Goal: Information Seeking & Learning: Learn about a topic

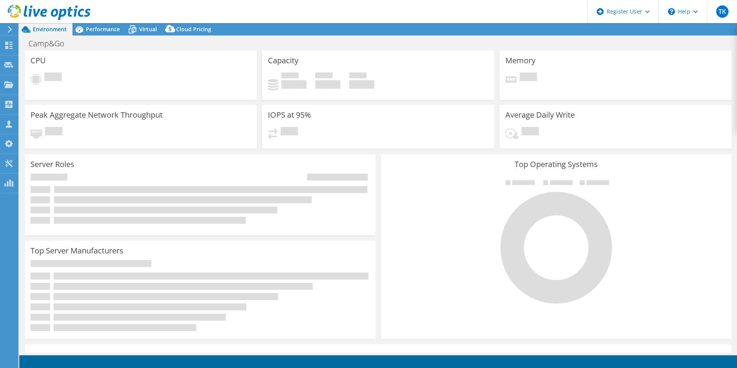
select select "USEast"
select select "USD"
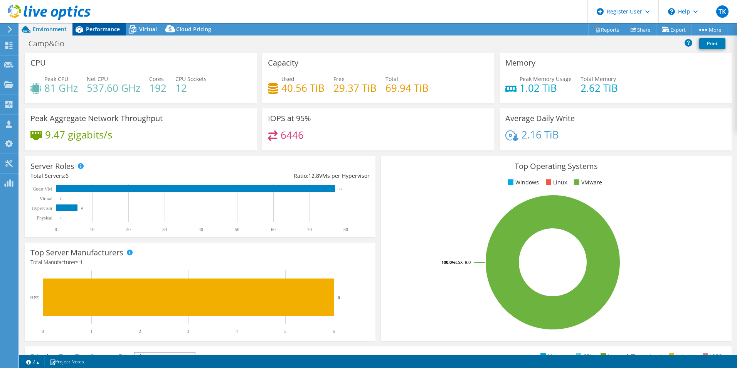
click at [108, 24] on div "Performance" at bounding box center [99, 29] width 53 height 12
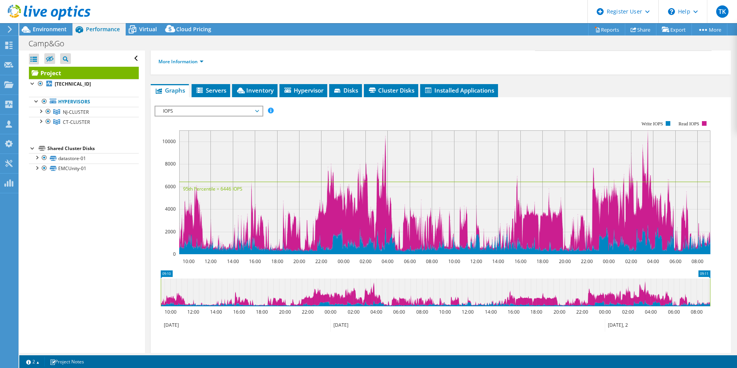
scroll to position [77, 0]
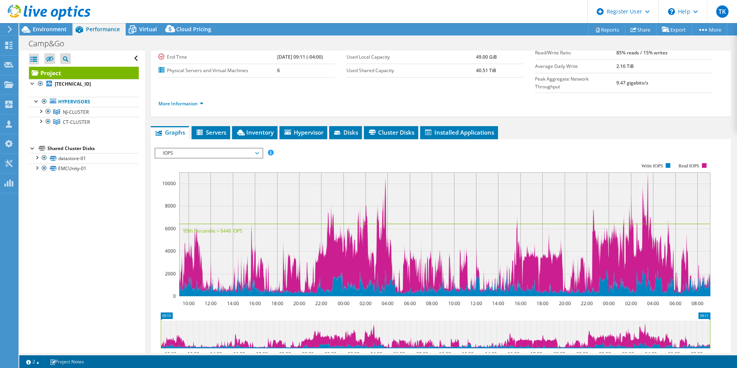
click at [230, 148] on span "IOPS" at bounding box center [208, 152] width 99 height 9
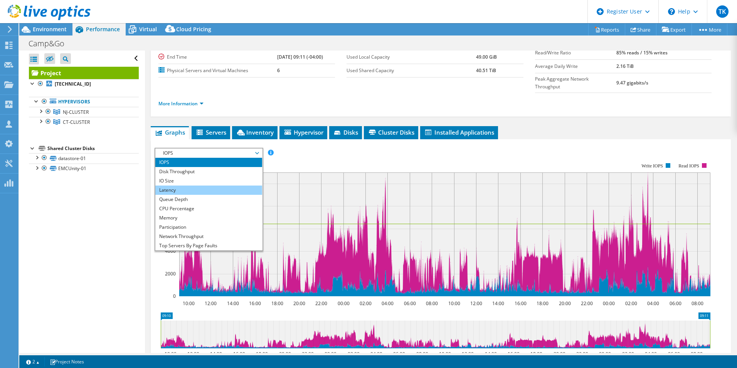
click at [225, 185] on li "Latency" at bounding box center [208, 189] width 107 height 9
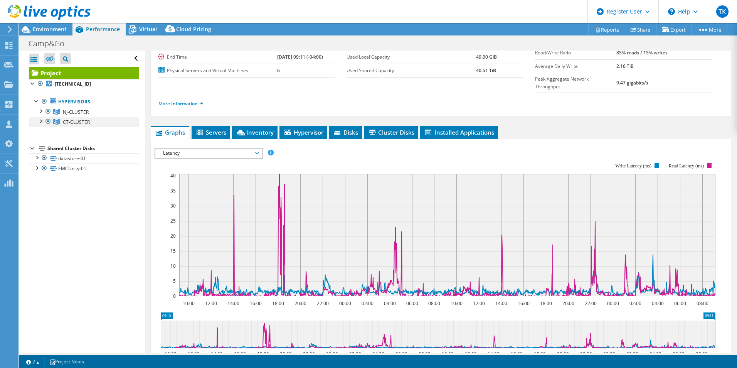
click at [49, 121] on div at bounding box center [48, 121] width 8 height 9
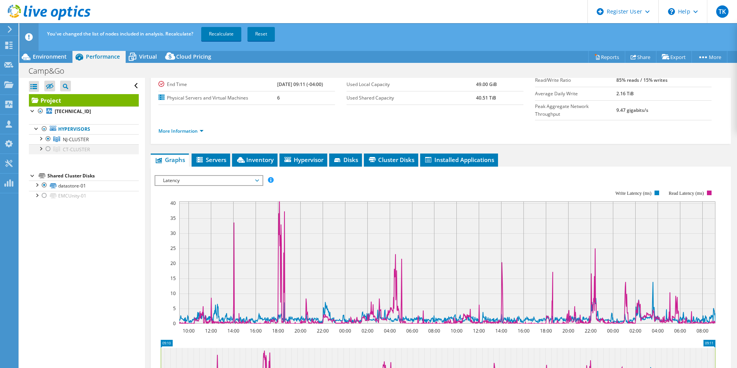
click at [50, 147] on div at bounding box center [48, 148] width 8 height 9
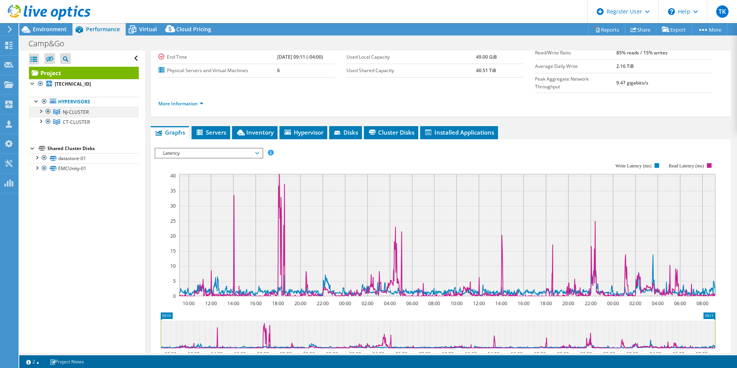
click at [48, 110] on div at bounding box center [48, 111] width 8 height 9
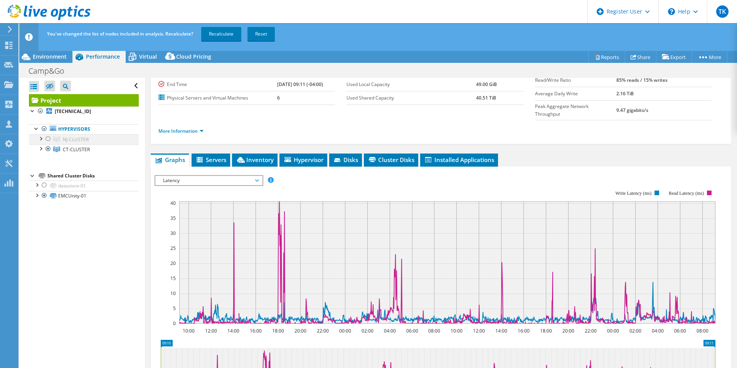
click at [49, 136] on div at bounding box center [48, 138] width 8 height 9
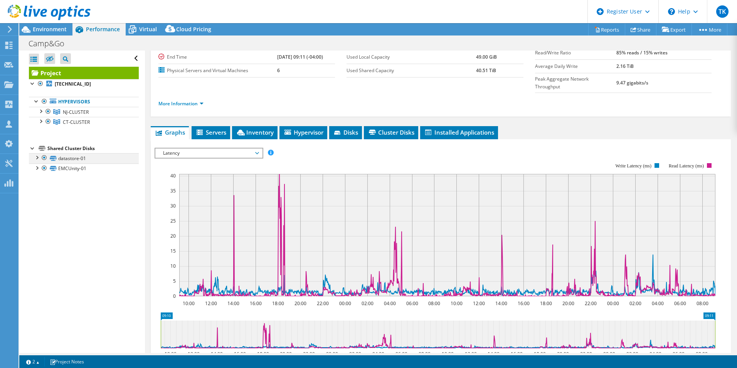
click at [46, 155] on div at bounding box center [44, 157] width 8 height 9
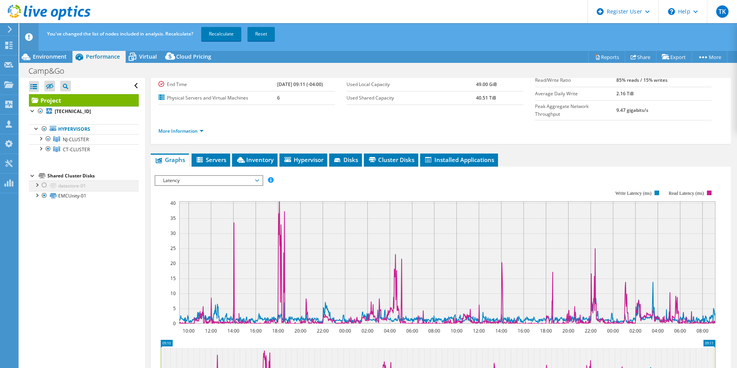
click at [45, 183] on div at bounding box center [44, 184] width 8 height 9
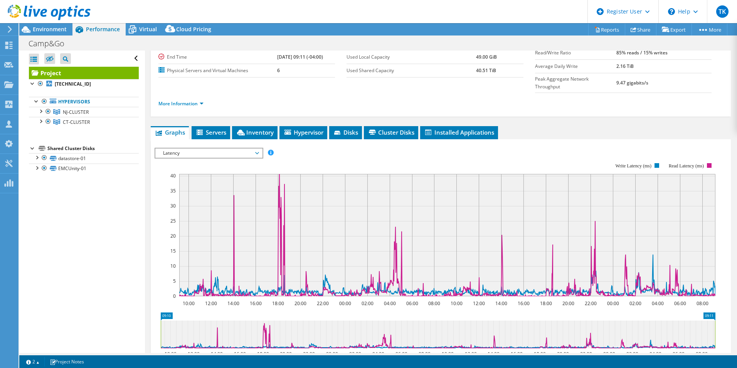
click at [210, 148] on span "Latency" at bounding box center [208, 152] width 99 height 9
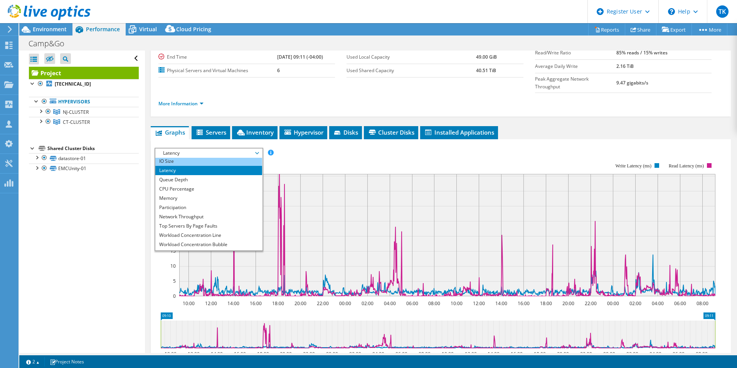
scroll to position [28, 0]
click at [198, 167] on li "Queue Depth" at bounding box center [208, 171] width 107 height 9
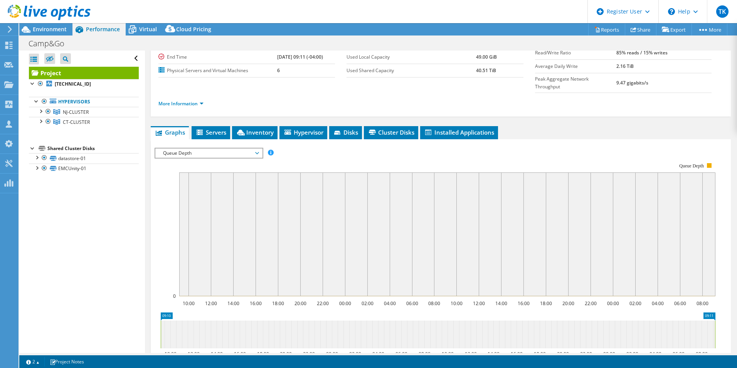
click at [192, 148] on span "Queue Depth" at bounding box center [208, 152] width 99 height 9
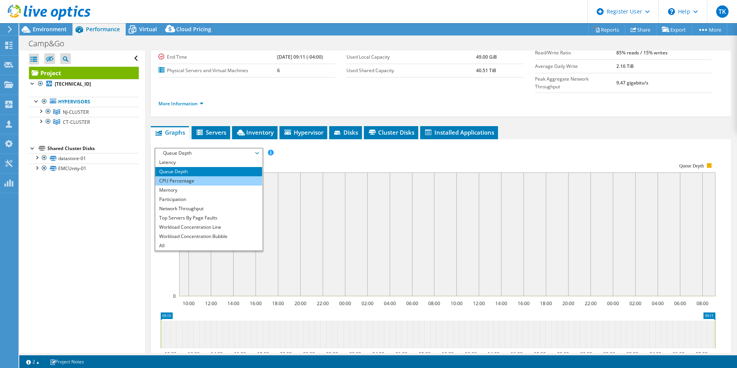
click at [193, 176] on li "CPU Percentage" at bounding box center [208, 180] width 107 height 9
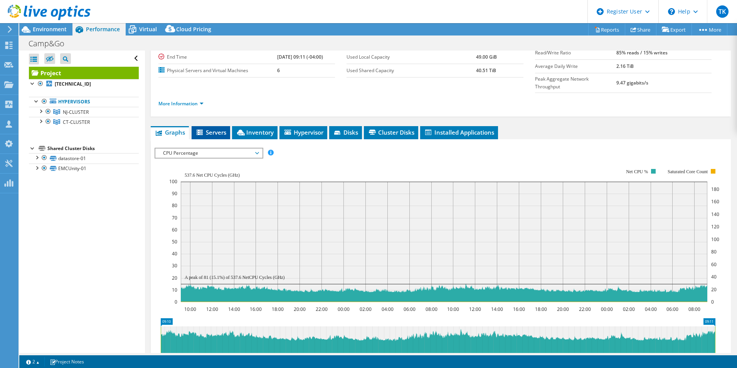
click at [215, 128] on span "Servers" at bounding box center [211, 132] width 31 height 8
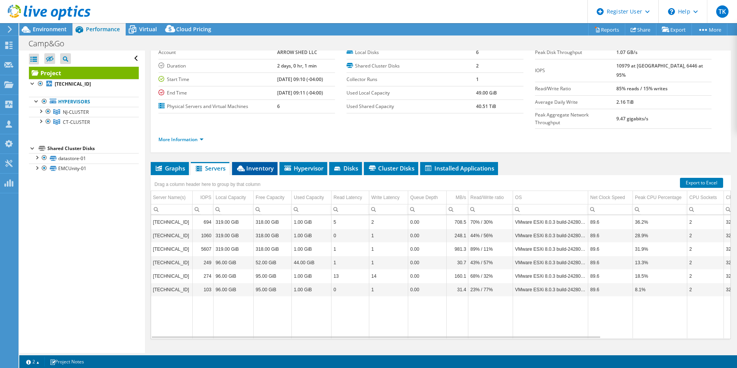
click at [250, 162] on li "Inventory" at bounding box center [255, 168] width 46 height 13
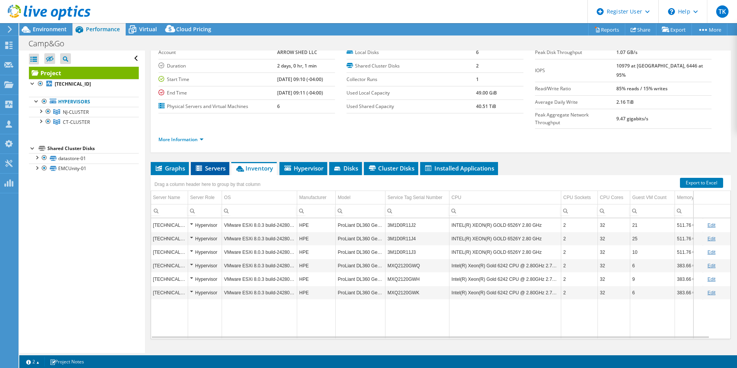
click at [213, 164] on span "Servers" at bounding box center [210, 168] width 31 height 8
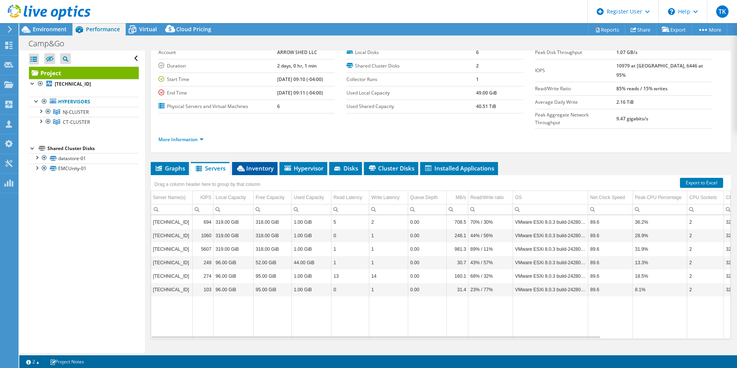
click at [248, 162] on li "Inventory" at bounding box center [255, 168] width 46 height 13
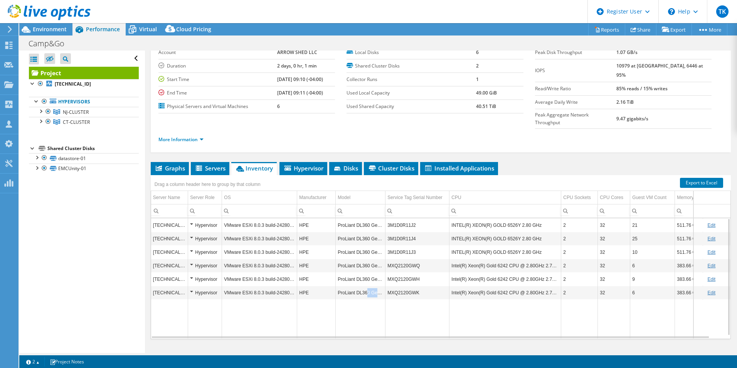
drag, startPoint x: 365, startPoint y: 279, endPoint x: 382, endPoint y: 277, distance: 16.7
click at [382, 286] on td "ProLiant DL360 Gen10" at bounding box center [361, 292] width 50 height 13
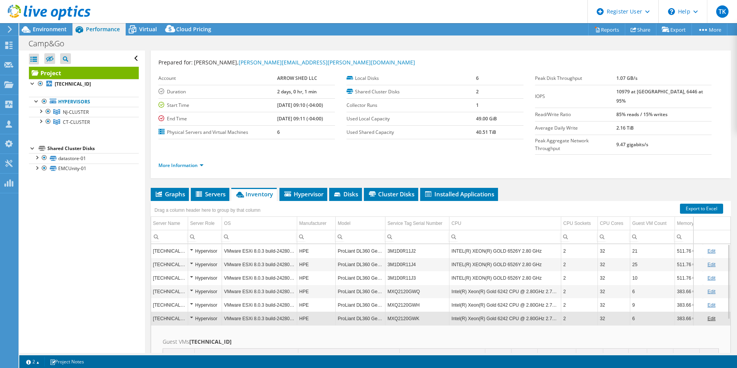
scroll to position [0, 0]
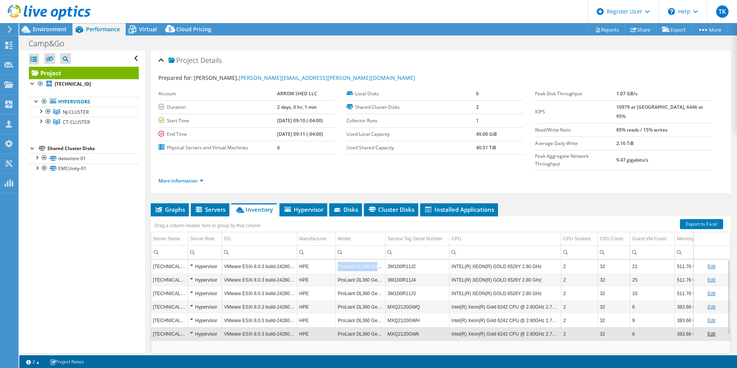
drag, startPoint x: 337, startPoint y: 251, endPoint x: 383, endPoint y: 254, distance: 46.0
click at [383, 260] on td "ProLiant DL360 Gen11" at bounding box center [361, 266] width 50 height 13
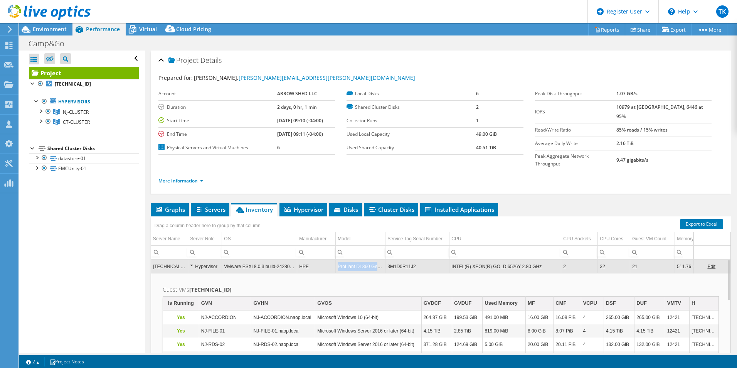
copy td "ProLiant DL360 Gen11"
drag, startPoint x: 338, startPoint y: 249, endPoint x: 383, endPoint y: 254, distance: 45.0
click at [383, 260] on td "ProLiant DL360 Gen11" at bounding box center [361, 266] width 50 height 13
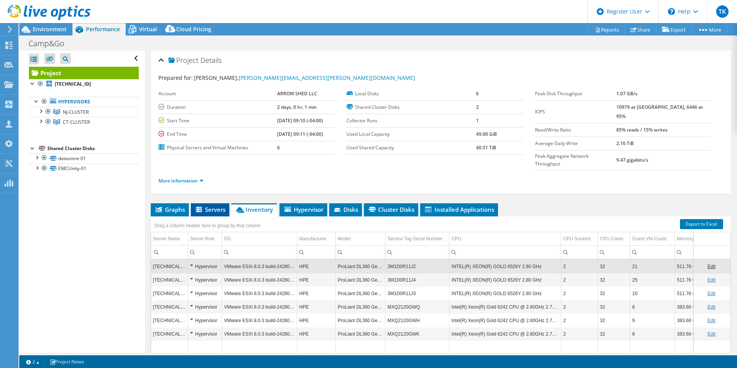
click at [197, 207] on icon at bounding box center [200, 210] width 8 height 7
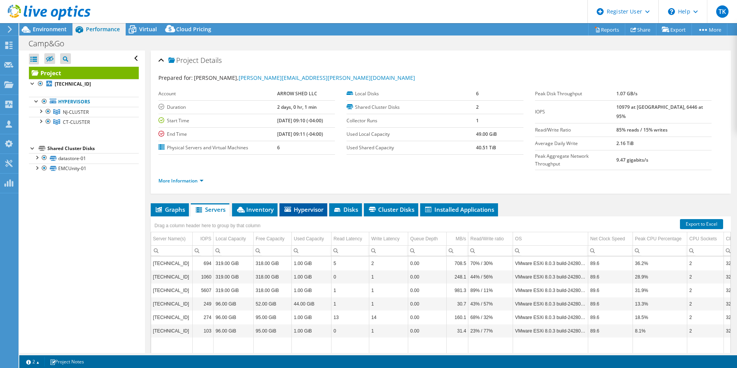
click at [302, 206] on span "Hypervisor" at bounding box center [303, 210] width 40 height 8
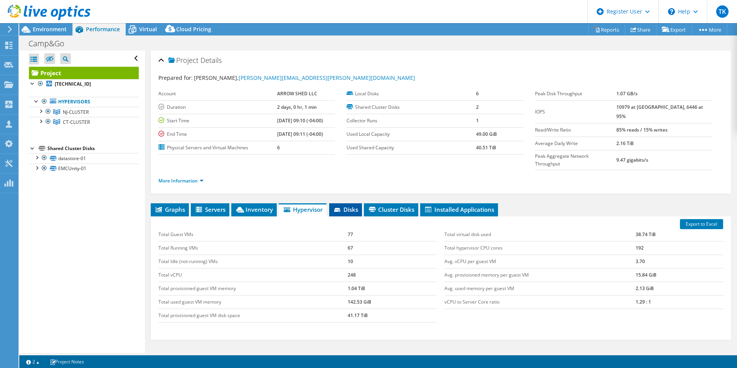
click at [352, 206] on span "Disks" at bounding box center [345, 210] width 25 height 8
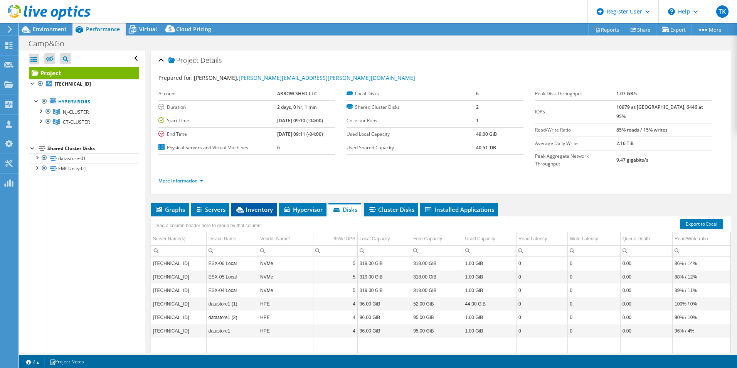
click at [250, 206] on span "Inventory" at bounding box center [254, 210] width 38 height 8
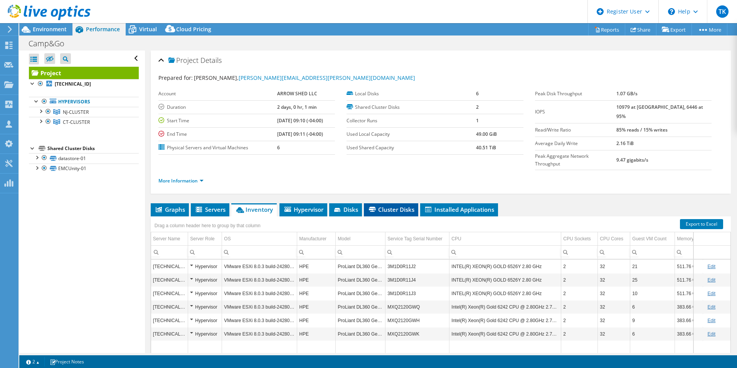
click at [408, 206] on span "Cluster Disks" at bounding box center [391, 210] width 47 height 8
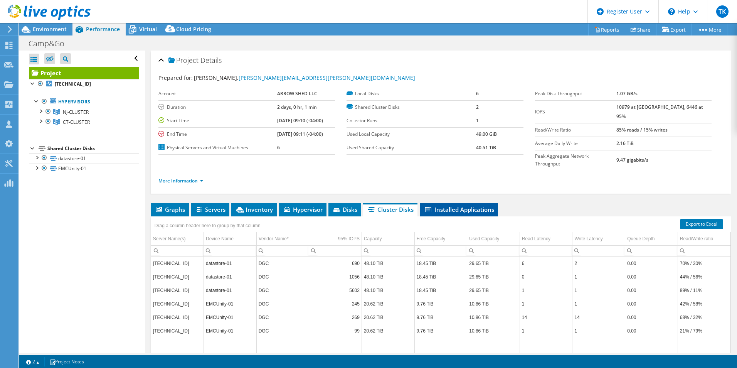
click at [453, 206] on span "Installed Applications" at bounding box center [459, 210] width 70 height 8
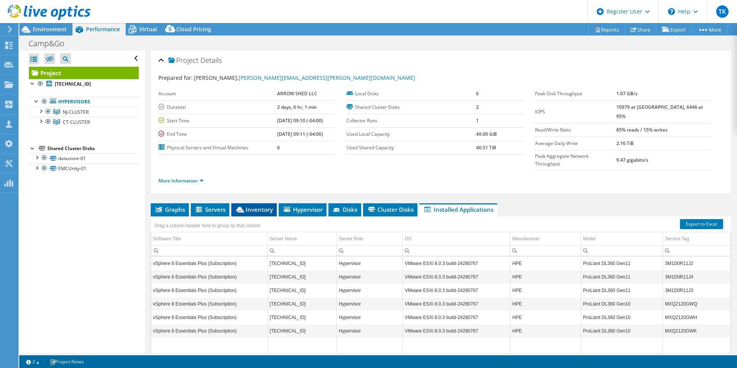
click at [258, 206] on span "Inventory" at bounding box center [254, 210] width 38 height 8
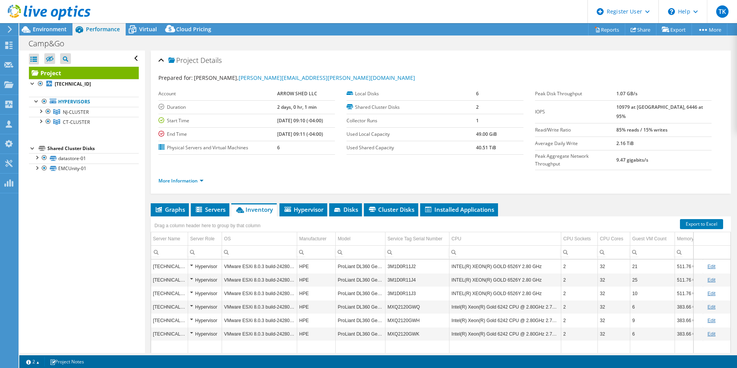
click at [202, 262] on div "Hypervisor" at bounding box center [205, 266] width 30 height 9
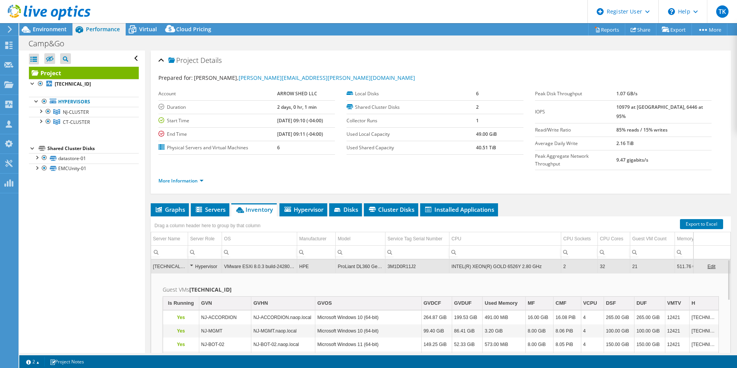
click at [190, 260] on td "Hypervisor" at bounding box center [205, 266] width 34 height 13
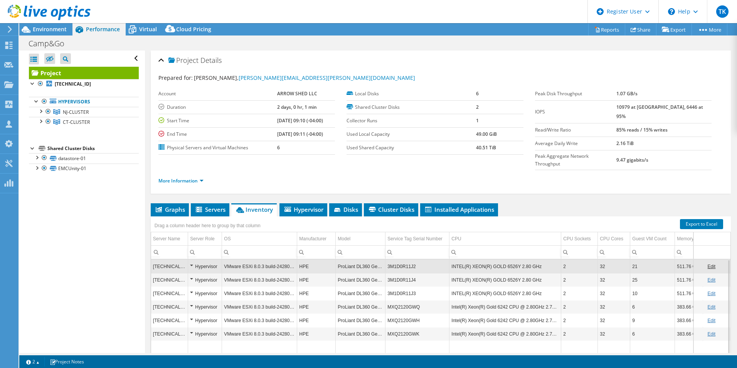
click at [190, 260] on td "Hypervisor" at bounding box center [205, 266] width 34 height 13
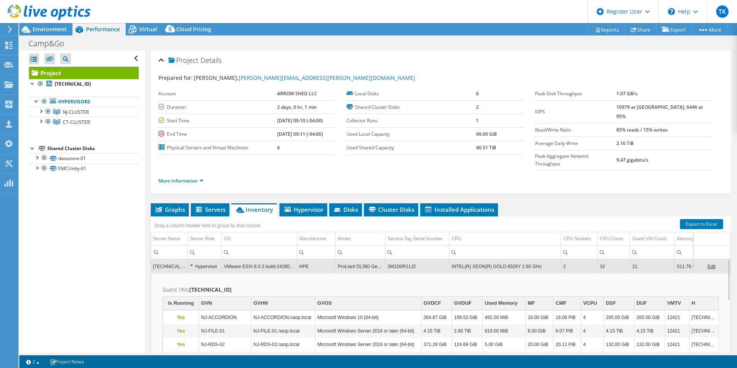
click at [193, 262] on div "Hypervisor" at bounding box center [205, 266] width 30 height 9
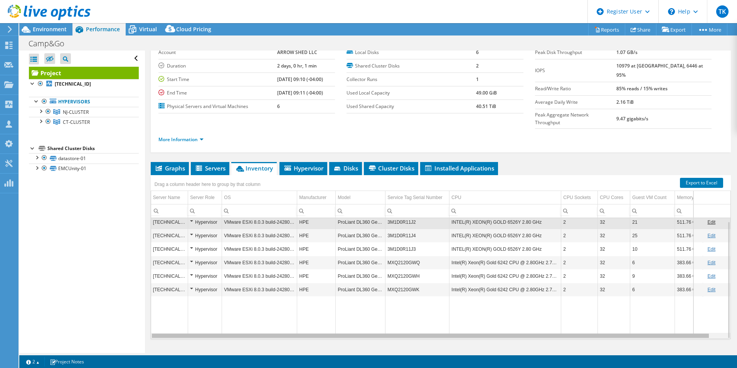
drag, startPoint x: 498, startPoint y: 319, endPoint x: 455, endPoint y: 322, distance: 42.5
click at [455, 322] on body "TK Dell User Tom Kuriakose Tom.Kuriakose@dell.com Dell My Profile Log Out \n He…" at bounding box center [368, 184] width 737 height 368
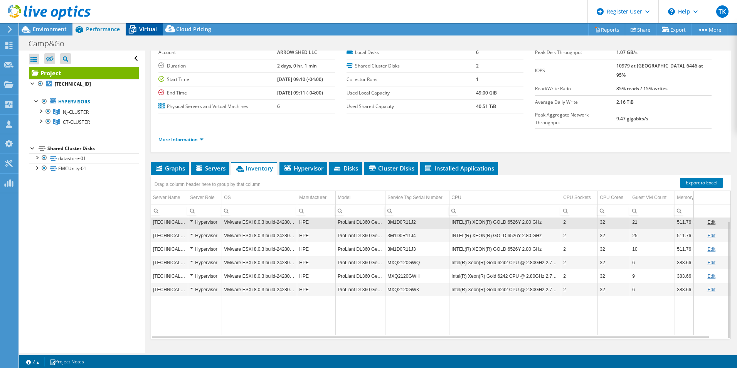
click at [138, 32] on icon at bounding box center [132, 29] width 13 height 13
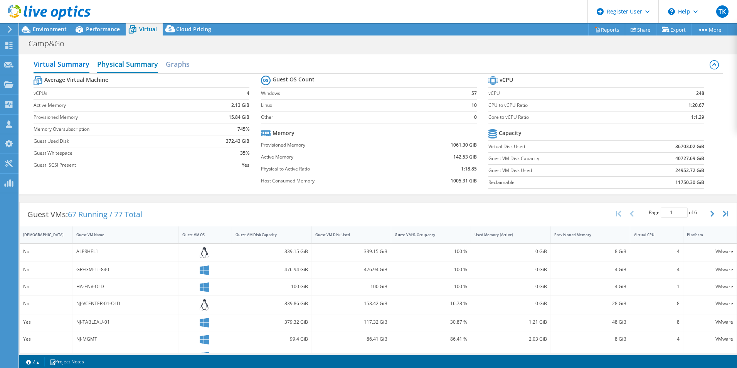
click at [126, 71] on h2 "Physical Summary" at bounding box center [127, 64] width 61 height 17
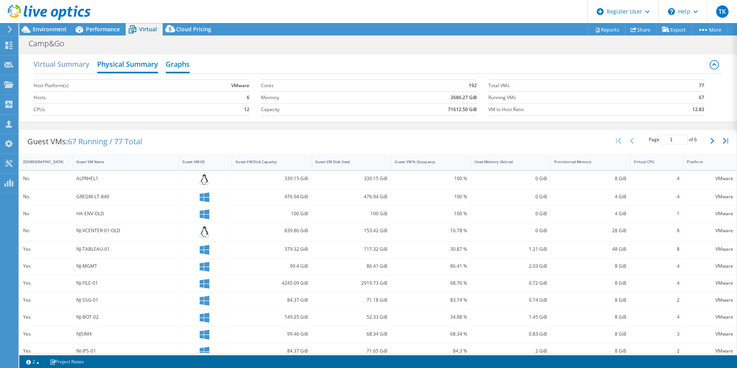
click at [180, 64] on h2 "Graphs" at bounding box center [178, 64] width 24 height 17
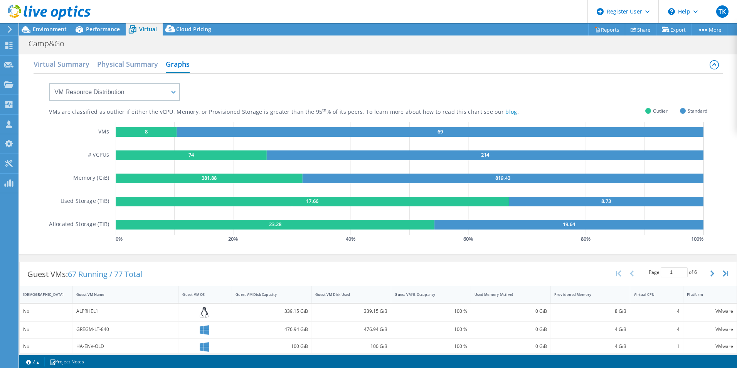
click at [133, 128] on rect at bounding box center [146, 132] width 61 height 10
drag, startPoint x: 50, startPoint y: 114, endPoint x: 329, endPoint y: 110, distance: 278.9
click at [329, 110] on div "VMs are classified as outlier if either the vCPU, Memory, or Provisioned Storag…" at bounding box center [303, 111] width 509 height 7
drag, startPoint x: 329, startPoint y: 110, endPoint x: 283, endPoint y: 108, distance: 45.5
click at [283, 108] on div "VMs are classified as outlier if either the vCPU, Memory, or Provisioned Storag…" at bounding box center [303, 111] width 509 height 7
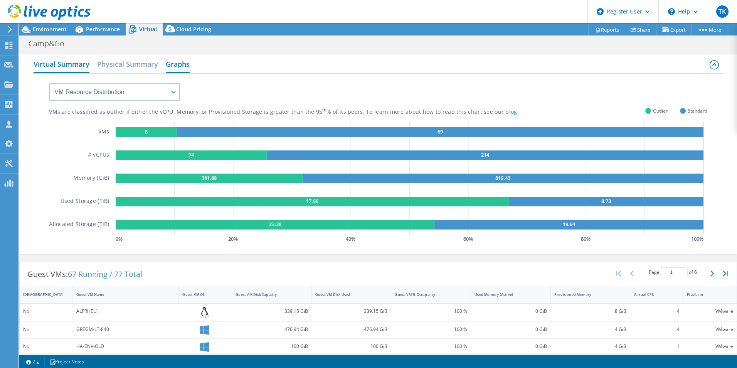
click at [61, 62] on h2 "Virtual Summary" at bounding box center [62, 64] width 56 height 17
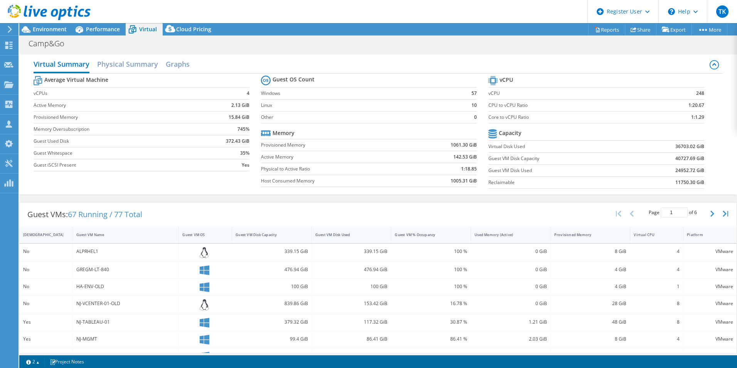
click at [331, 236] on div "Guest VM Disk Used" at bounding box center [346, 234] width 63 height 5
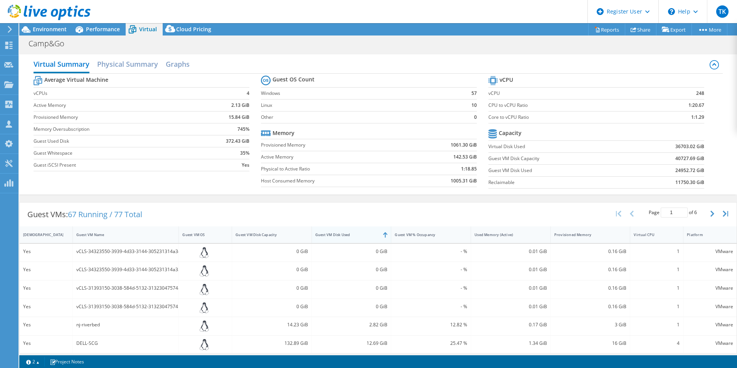
click at [334, 236] on div "Guest VM Disk Used" at bounding box center [346, 234] width 63 height 5
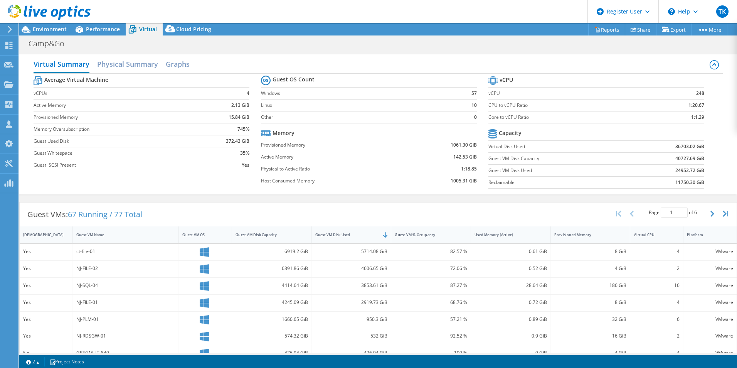
drag, startPoint x: 0, startPoint y: 207, endPoint x: 112, endPoint y: 202, distance: 111.9
click at [112, 202] on div "Guest VMs: 67 Running / 77 Total" at bounding box center [85, 214] width 130 height 24
drag, startPoint x: 1, startPoint y: 207, endPoint x: 112, endPoint y: 199, distance: 111.4
click at [112, 199] on div "Guest VMs: 67 Running / 77 Total Page 1 of 6 5 rows 10 rows 20 rows 25 rows 50 …" at bounding box center [378, 352] width 718 height 308
drag, startPoint x: 0, startPoint y: 222, endPoint x: 88, endPoint y: 197, distance: 91.8
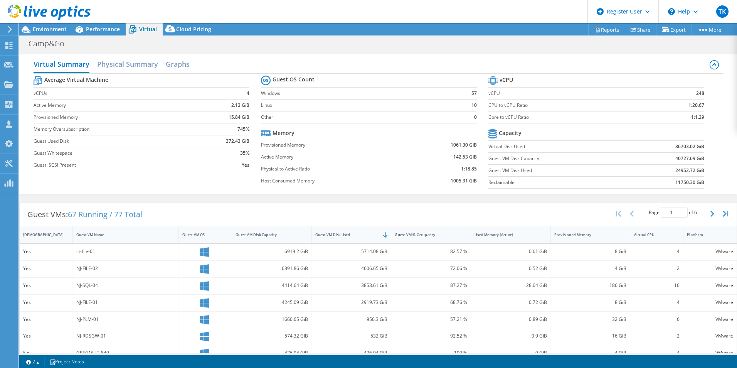
click at [88, 197] on div "Virtual Summary Physical Summary Graphs Average Virtual Machine vCPUs 4 Active …" at bounding box center [378, 125] width 718 height 148
click at [35, 32] on span "Environment" at bounding box center [50, 28] width 34 height 7
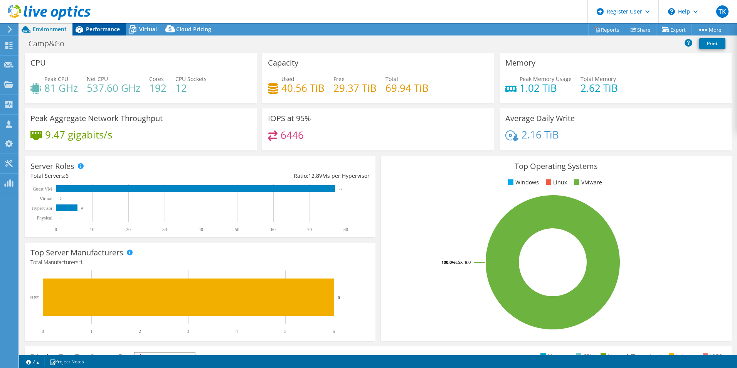
click at [79, 26] on icon at bounding box center [80, 29] width 8 height 7
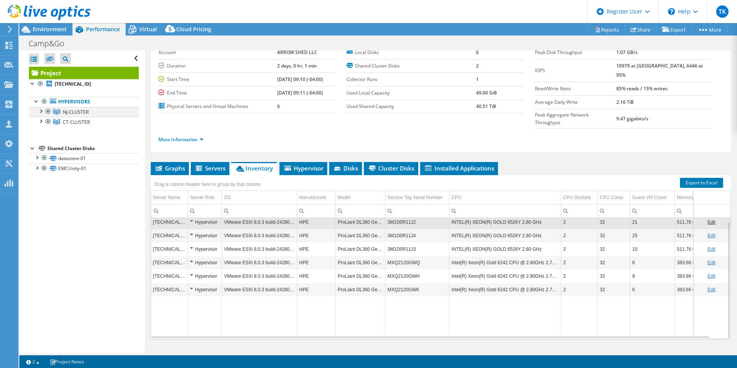
click at [41, 110] on div at bounding box center [41, 111] width 8 height 8
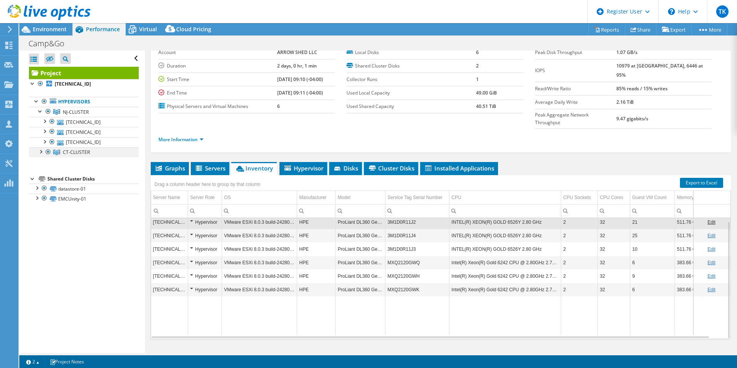
click at [38, 150] on div at bounding box center [41, 151] width 8 height 8
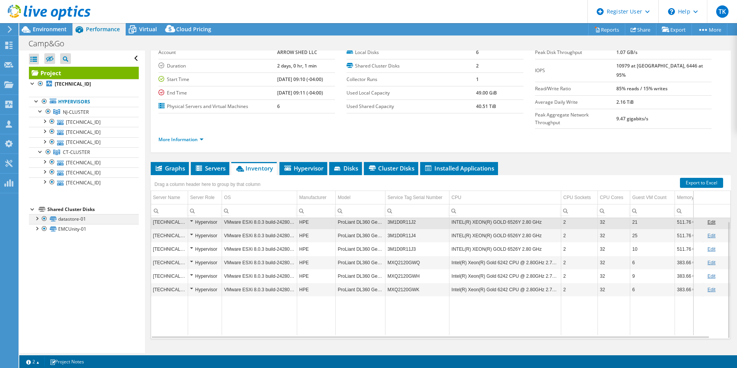
click at [35, 219] on div at bounding box center [37, 218] width 8 height 8
click at [39, 275] on div at bounding box center [37, 279] width 8 height 8
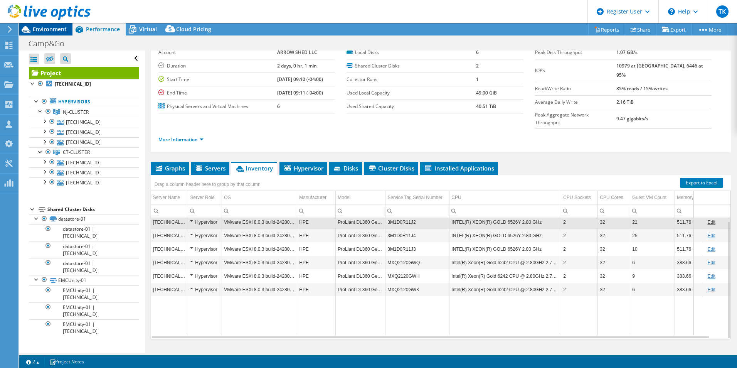
click at [47, 28] on span "Environment" at bounding box center [50, 28] width 34 height 7
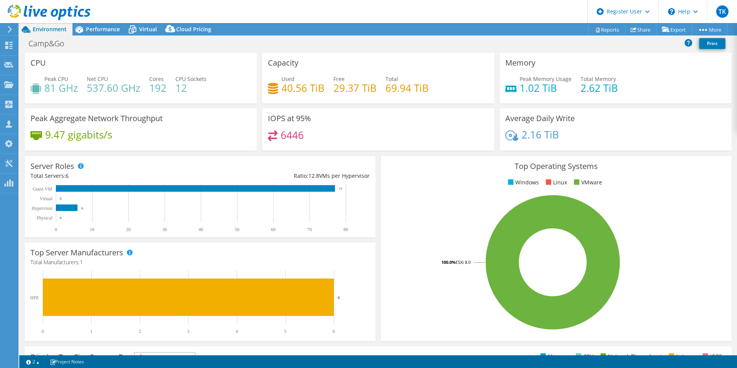
click at [91, 22] on header "TK Dell User Tom Kuriakose Tom.Kuriakose@dell.com Dell My Profile Log Out \n He…" at bounding box center [368, 11] width 737 height 23
click at [91, 25] on div "Performance" at bounding box center [99, 29] width 53 height 12
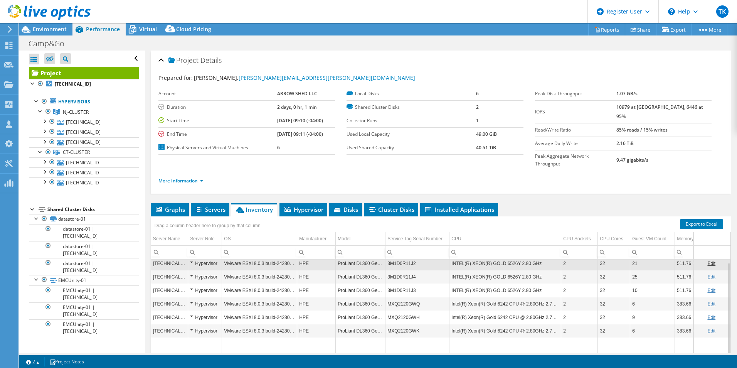
click at [176, 177] on link "More Information" at bounding box center [180, 180] width 45 height 7
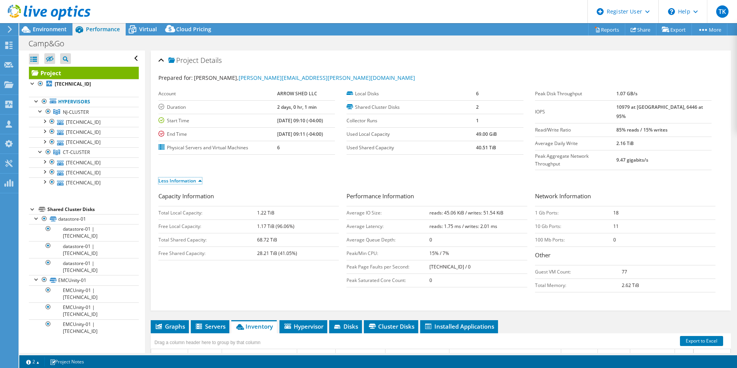
scroll to position [158, 0]
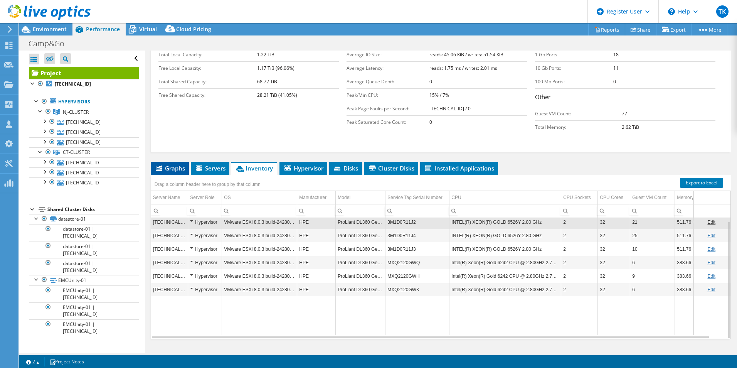
click at [157, 165] on icon at bounding box center [159, 167] width 6 height 5
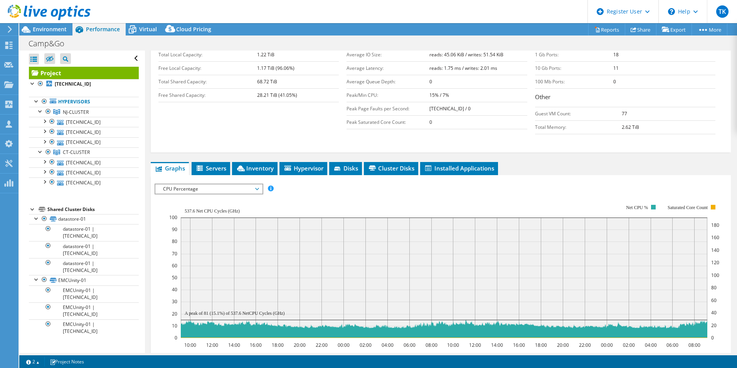
click at [184, 184] on span "CPU Percentage" at bounding box center [208, 188] width 99 height 9
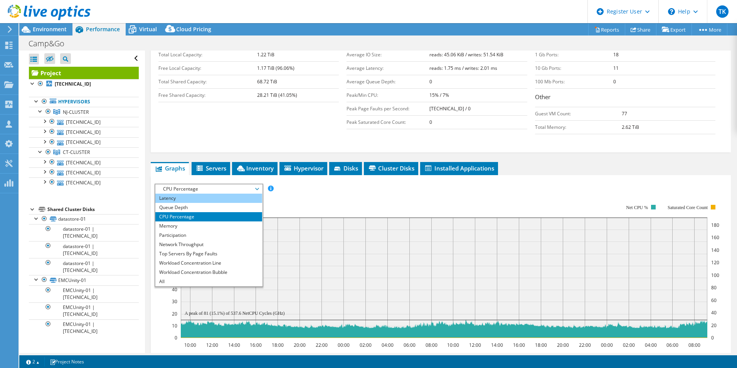
click at [197, 194] on li "Latency" at bounding box center [208, 198] width 107 height 9
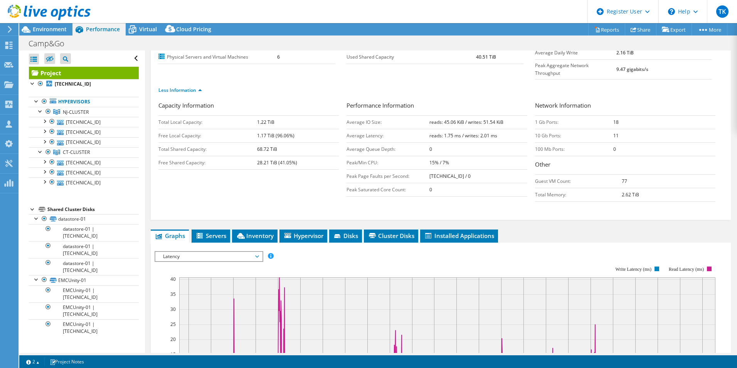
scroll to position [154, 0]
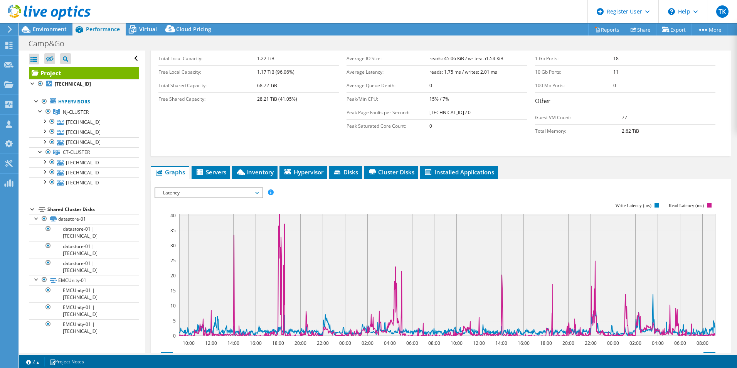
click at [216, 188] on span "Latency" at bounding box center [208, 192] width 99 height 9
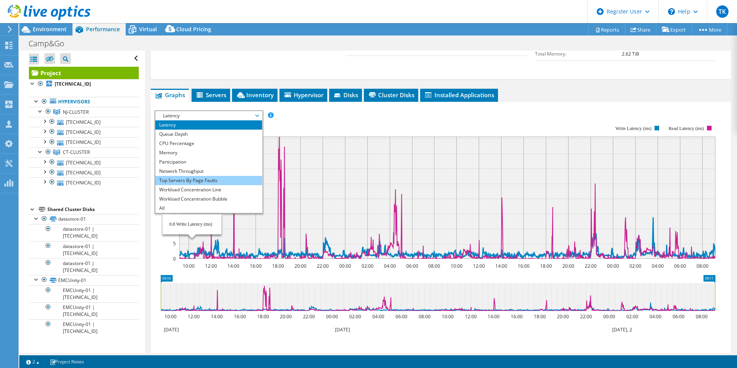
scroll to position [0, 0]
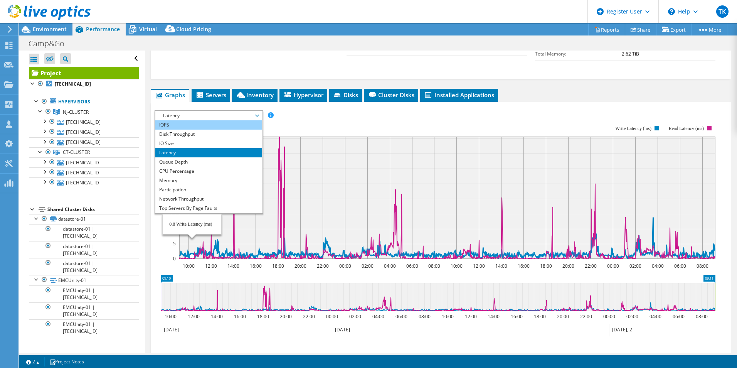
click at [199, 120] on li "IOPS" at bounding box center [208, 124] width 107 height 9
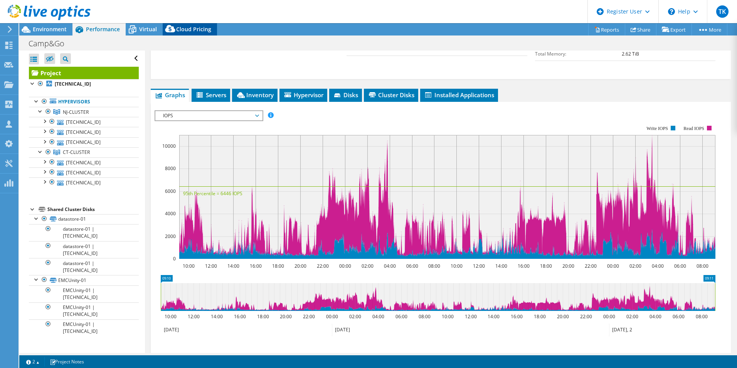
click at [184, 31] on span "Cloud Pricing" at bounding box center [193, 28] width 35 height 7
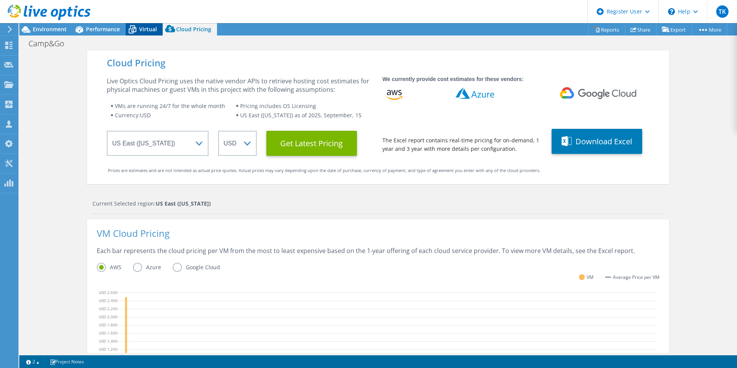
click at [137, 32] on icon at bounding box center [132, 29] width 13 height 13
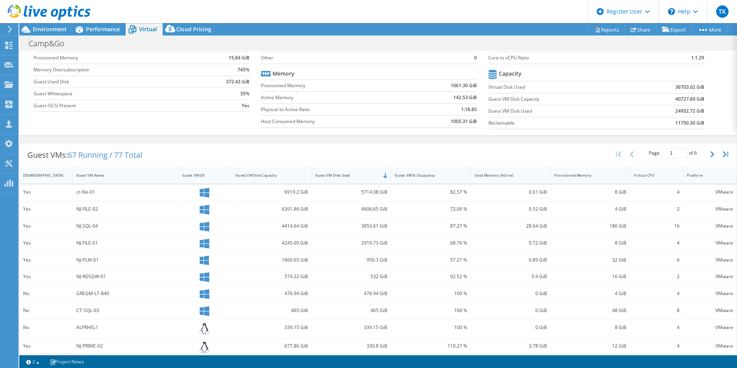
scroll to position [116, 0]
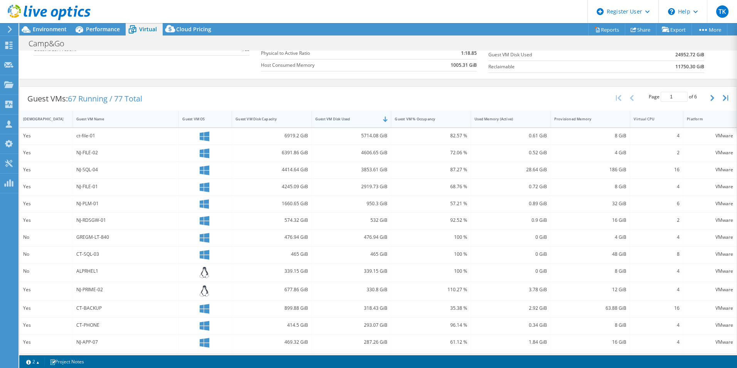
click at [328, 123] on div "Guest VM Disk Used" at bounding box center [347, 119] width 70 height 12
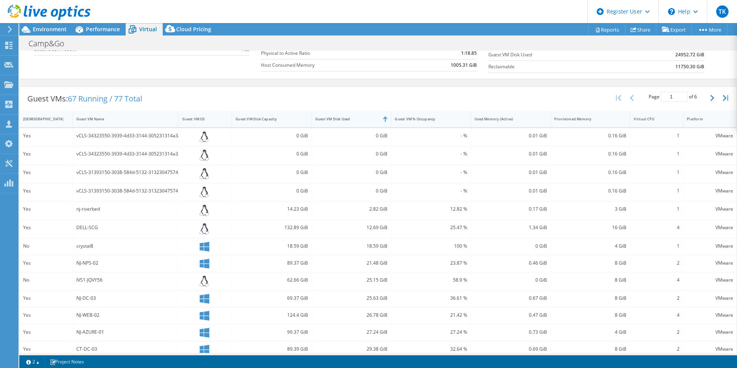
click at [328, 121] on div "Guest VM Disk Used" at bounding box center [346, 118] width 63 height 5
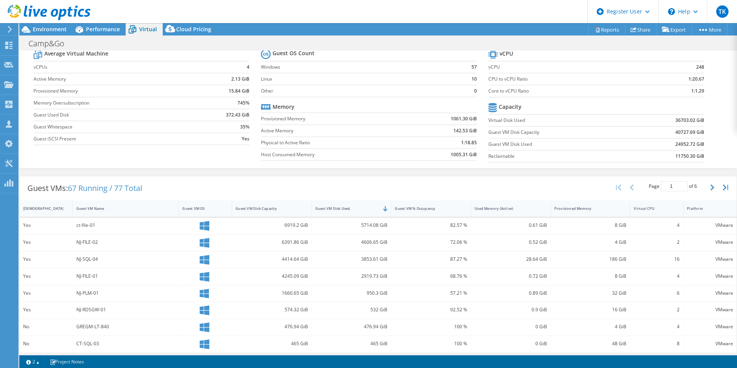
scroll to position [0, 0]
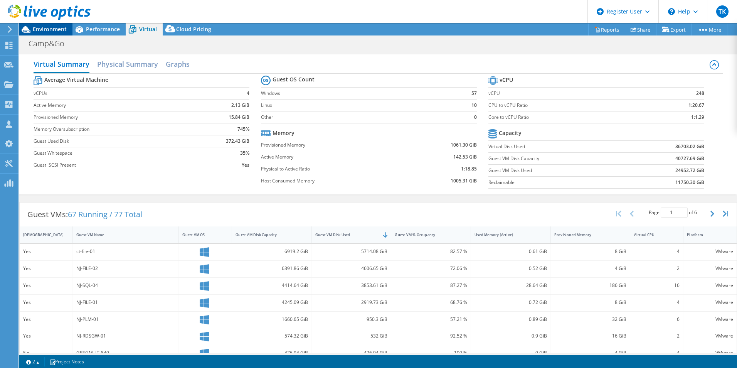
click at [49, 34] on div "Environment" at bounding box center [45, 29] width 53 height 12
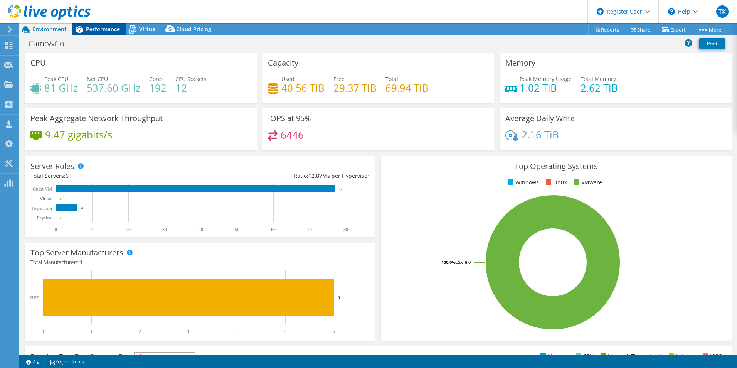
click at [96, 33] on div "Performance" at bounding box center [99, 29] width 53 height 12
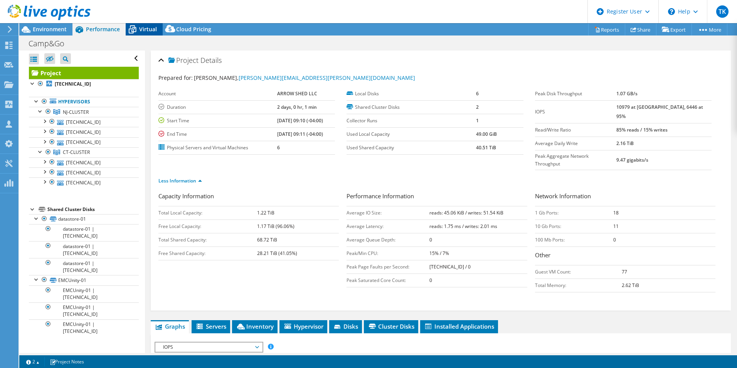
click at [135, 29] on icon at bounding box center [132, 29] width 13 height 13
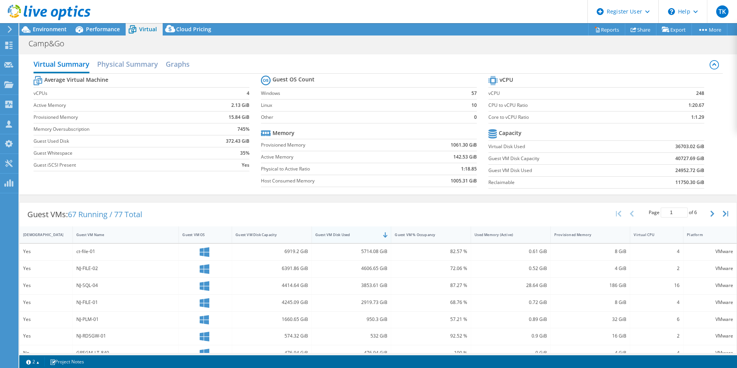
click at [363, 233] on div "Guest VM Disk Used" at bounding box center [346, 234] width 63 height 5
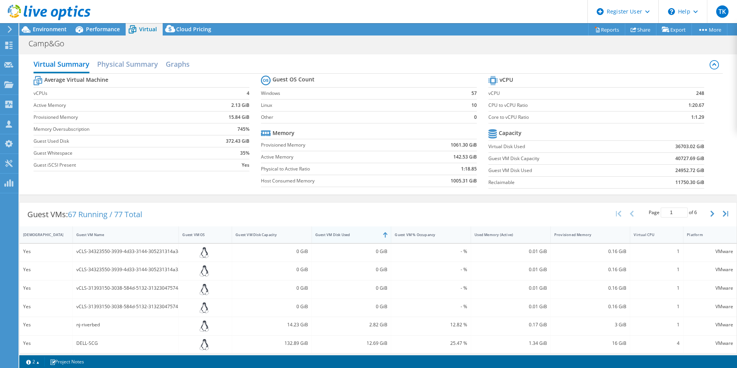
click at [363, 233] on div "Guest VM Disk Used" at bounding box center [346, 234] width 63 height 5
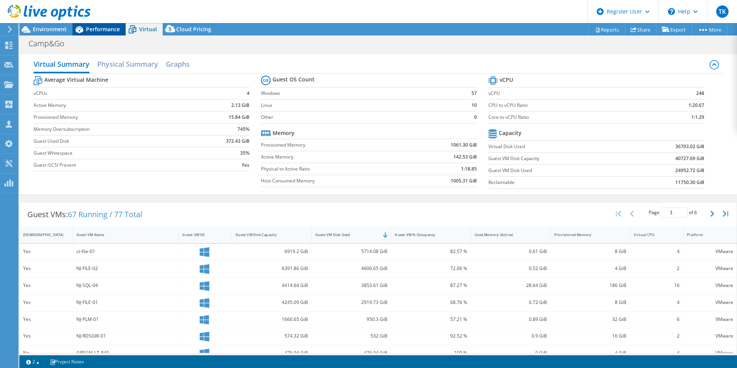
click at [79, 30] on icon at bounding box center [79, 29] width 13 height 13
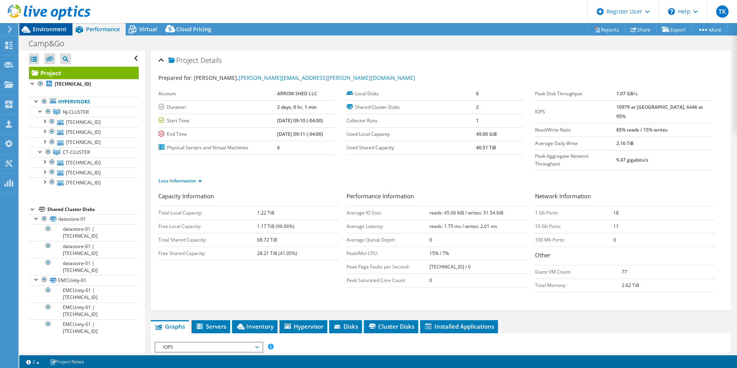
click at [48, 30] on span "Environment" at bounding box center [50, 28] width 34 height 7
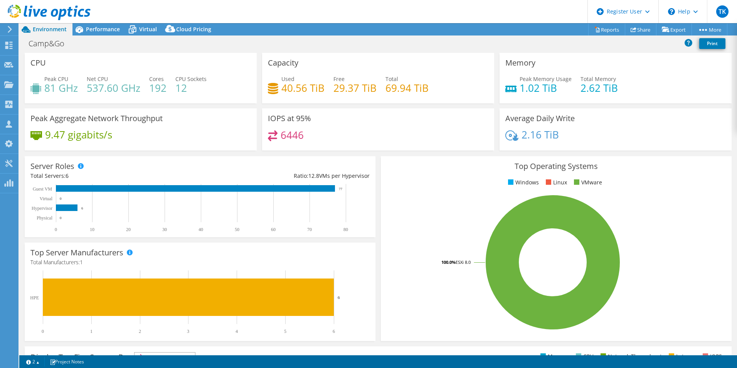
scroll to position [147, 0]
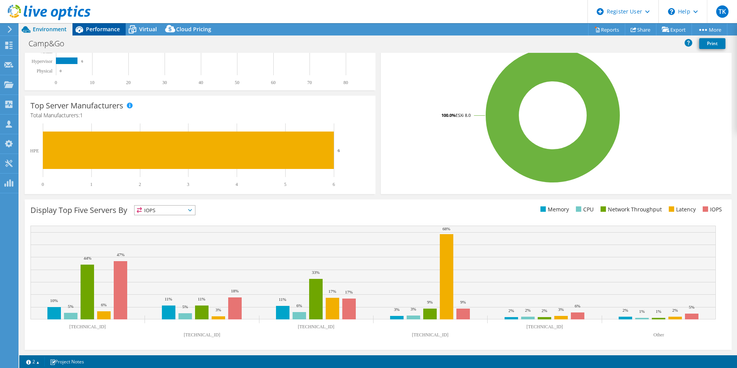
click at [89, 30] on span "Performance" at bounding box center [103, 28] width 34 height 7
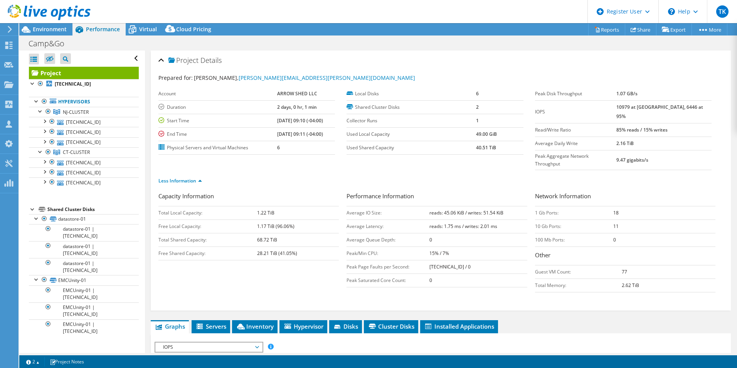
scroll to position [0, 0]
click at [133, 27] on icon at bounding box center [132, 29] width 13 height 13
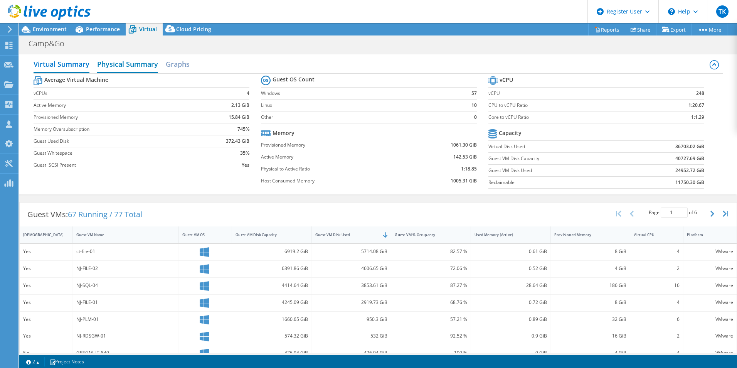
click at [122, 59] on h2 "Physical Summary" at bounding box center [127, 64] width 61 height 17
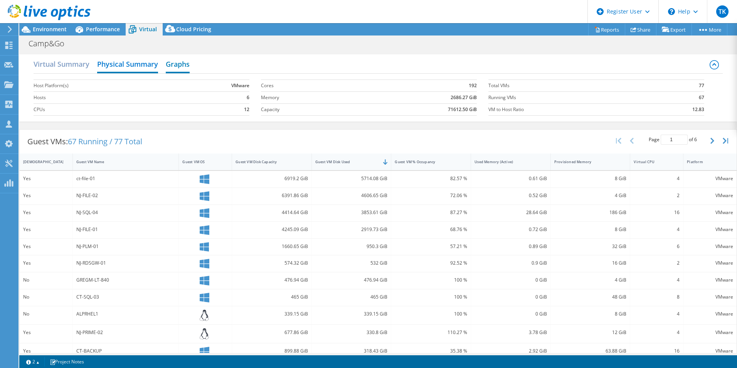
click at [179, 64] on h2 "Graphs" at bounding box center [178, 64] width 24 height 17
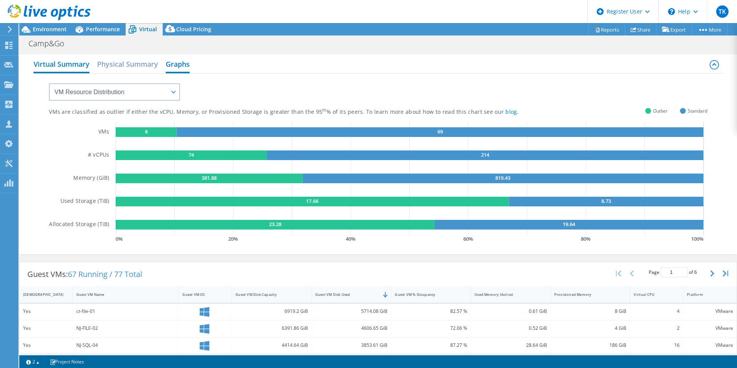
click at [65, 61] on h2 "Virtual Summary" at bounding box center [62, 64] width 56 height 17
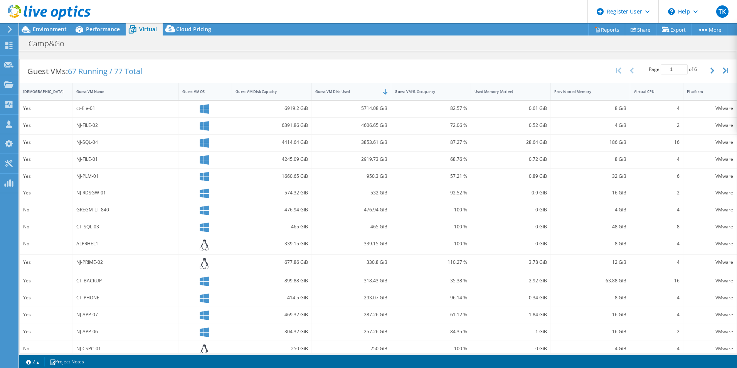
scroll to position [153, 0]
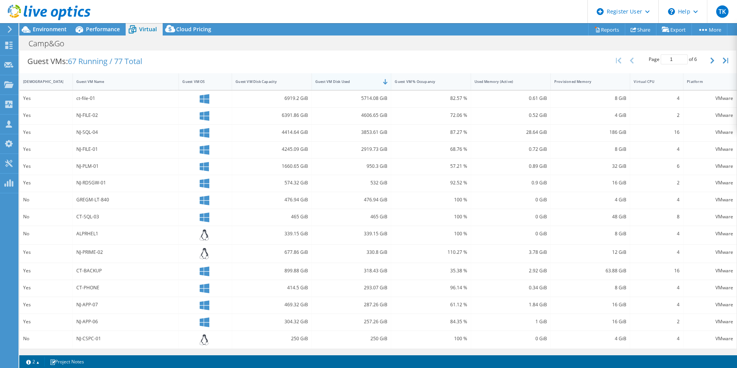
click at [351, 84] on div "Guest VM Disk Used" at bounding box center [346, 81] width 63 height 5
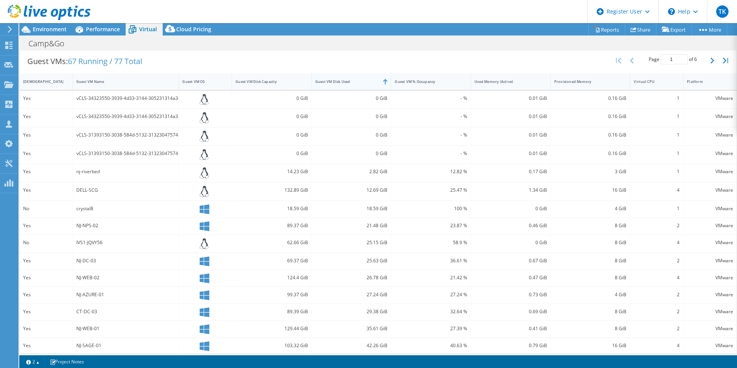
click at [351, 84] on div "Guest VM Disk Used" at bounding box center [346, 81] width 63 height 5
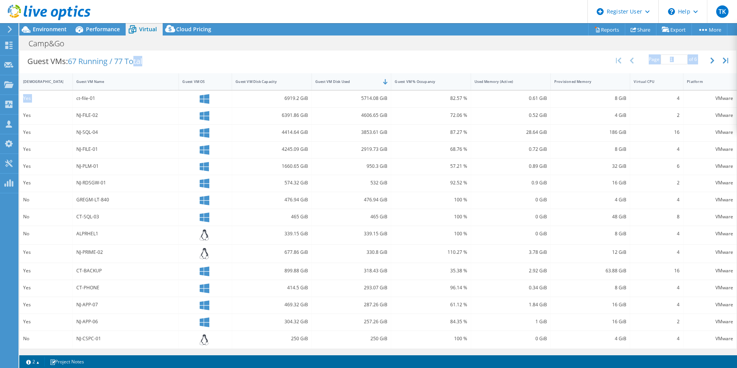
drag, startPoint x: 73, startPoint y: 99, endPoint x: 137, endPoint y: 69, distance: 71.1
click at [137, 69] on div "Guest VMs: 67 Running / 77 Total Page 1 of 6 5 rows 10 rows 20 rows 25 rows 50 …" at bounding box center [378, 199] width 718 height 300
click at [85, 25] on div at bounding box center [45, 13] width 91 height 26
click at [54, 26] on span "Environment" at bounding box center [50, 28] width 34 height 7
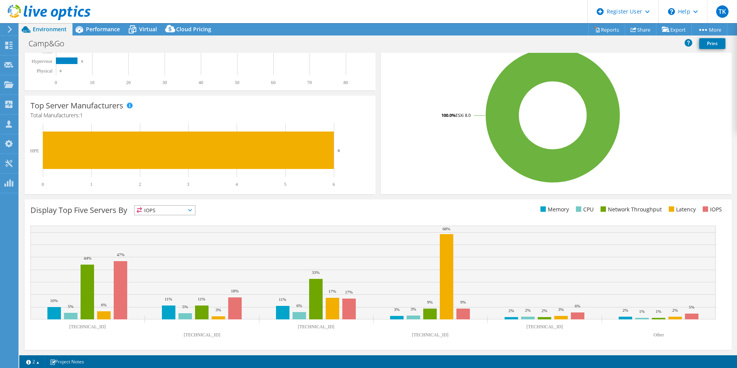
scroll to position [147, 0]
click at [139, 29] on span "Virtual" at bounding box center [148, 28] width 18 height 7
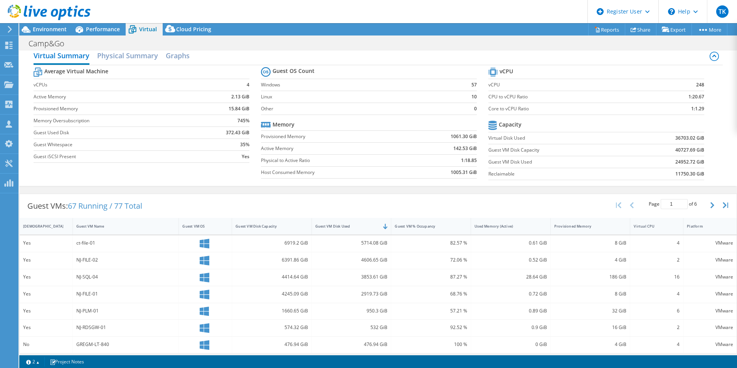
scroll to position [0, 0]
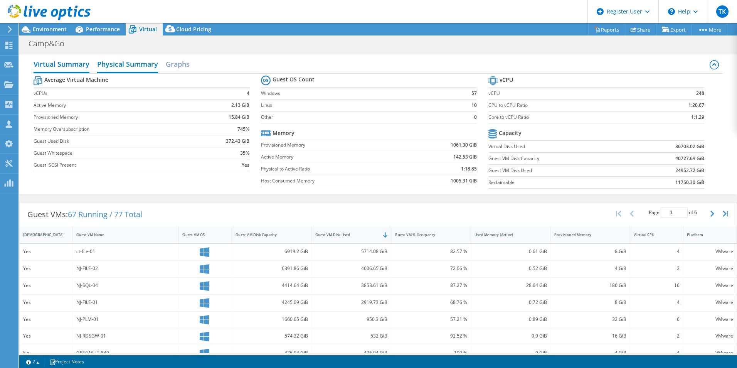
click at [126, 67] on h2 "Physical Summary" at bounding box center [127, 64] width 61 height 17
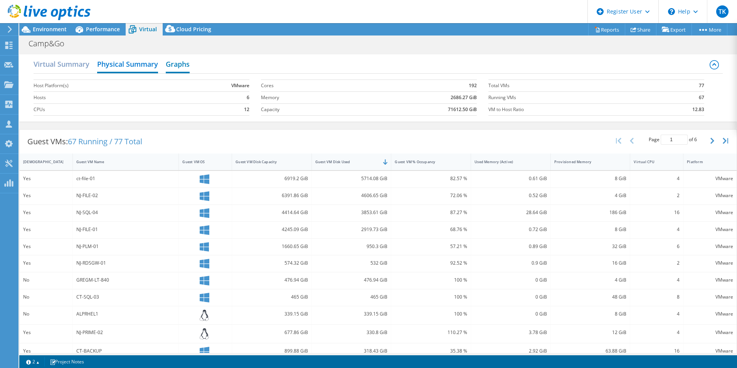
click at [175, 67] on h2 "Graphs" at bounding box center [178, 64] width 24 height 17
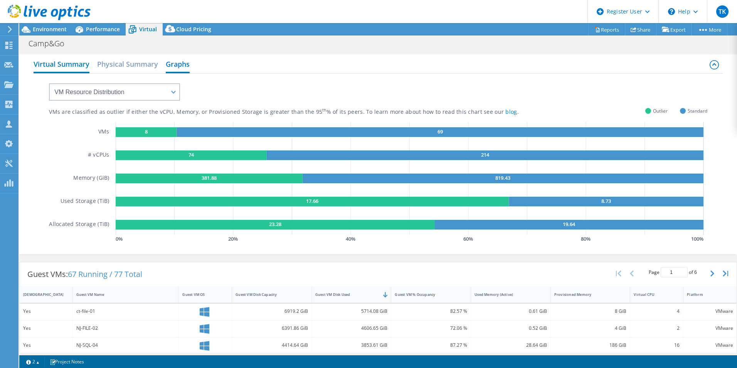
click at [80, 63] on h2 "Virtual Summary" at bounding box center [62, 64] width 56 height 17
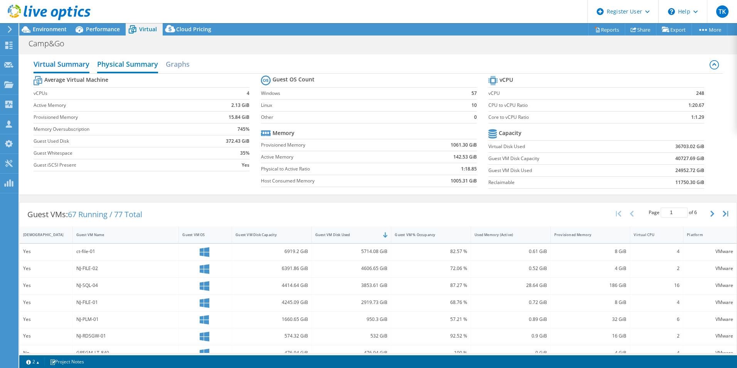
click at [124, 67] on h2 "Physical Summary" at bounding box center [127, 64] width 61 height 17
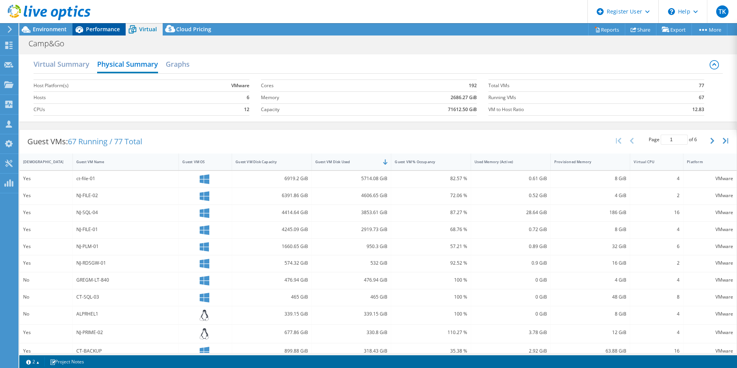
click at [91, 27] on span "Performance" at bounding box center [103, 28] width 34 height 7
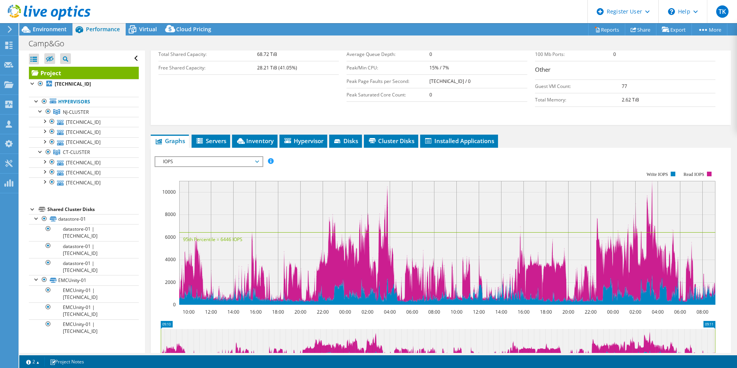
scroll to position [193, 0]
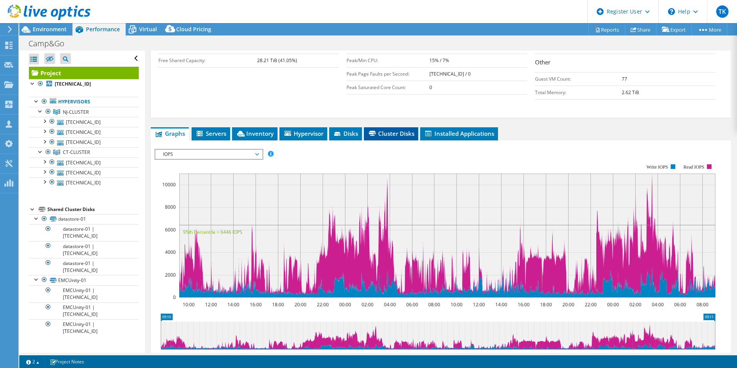
click at [405, 130] on span "Cluster Disks" at bounding box center [391, 134] width 47 height 8
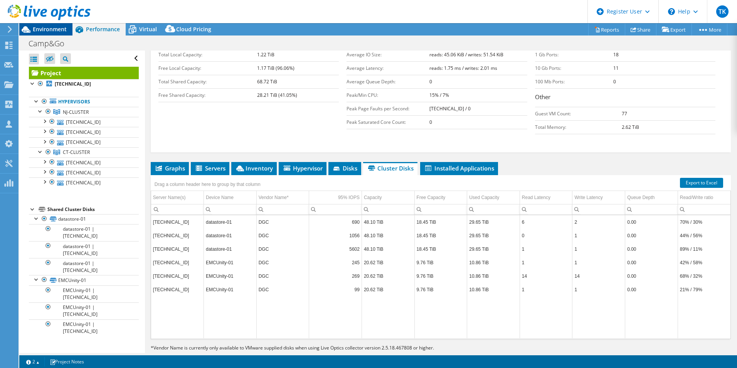
click at [53, 30] on span "Environment" at bounding box center [50, 28] width 34 height 7
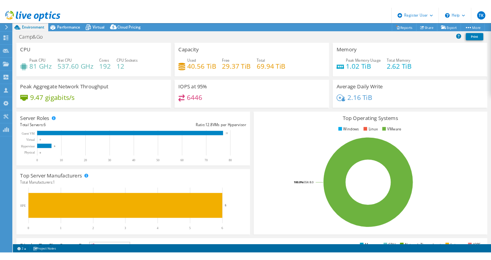
scroll to position [156, 0]
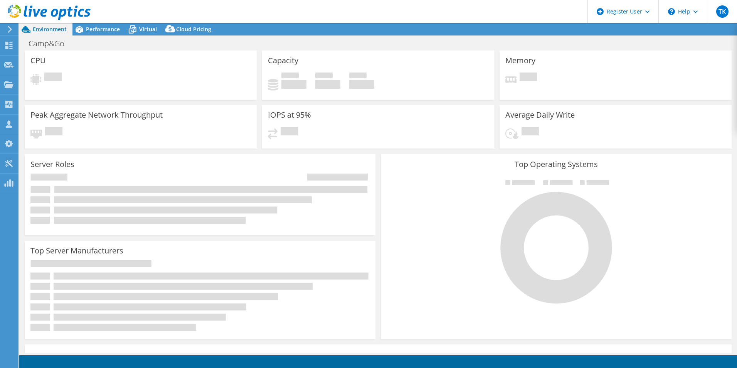
select select "USEast"
select select "USD"
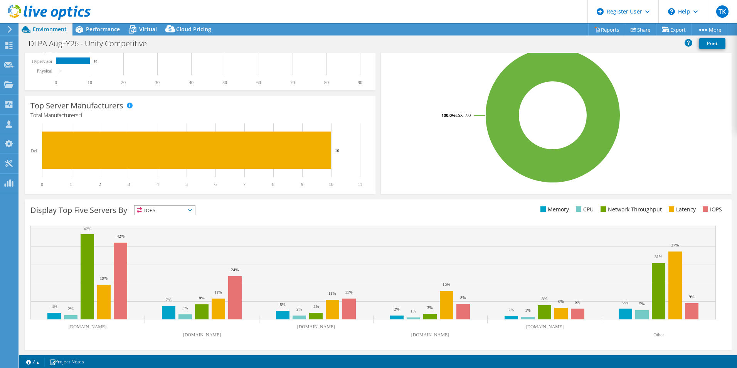
scroll to position [70, 0]
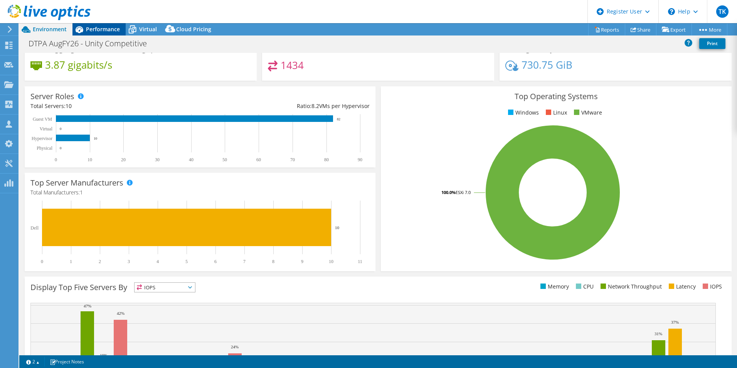
click at [100, 31] on span "Performance" at bounding box center [103, 28] width 34 height 7
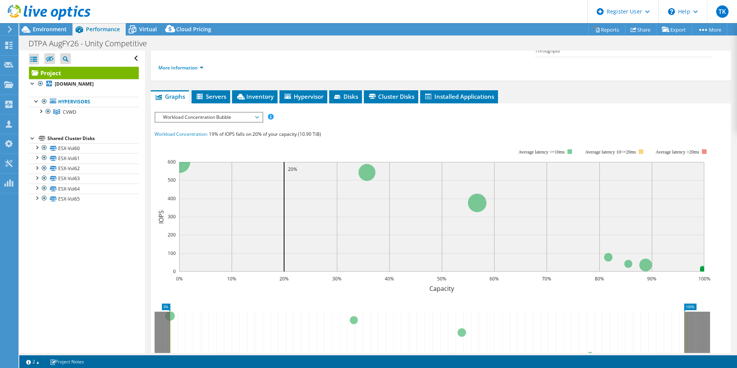
scroll to position [116, 0]
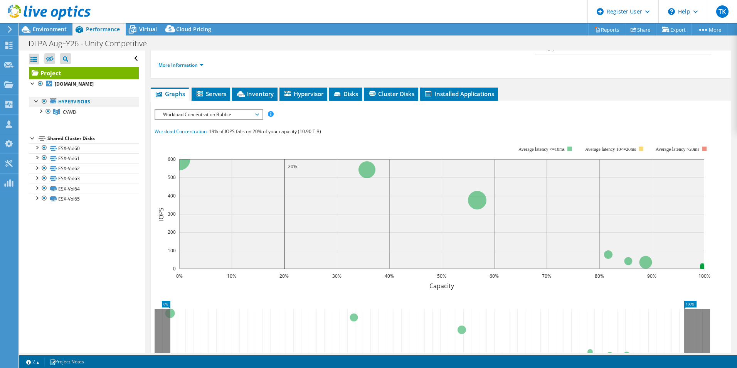
click at [44, 101] on div at bounding box center [44, 101] width 8 height 9
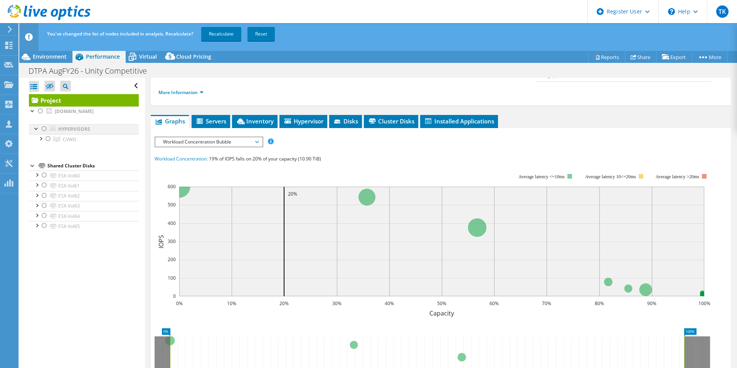
click at [45, 127] on div at bounding box center [44, 128] width 8 height 9
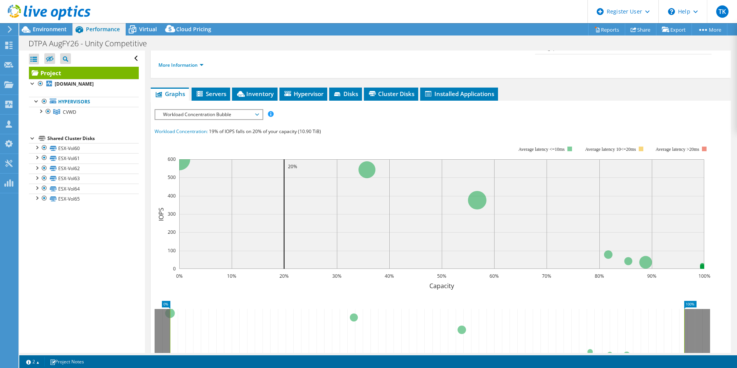
click at [249, 110] on span "Workload Concentration Bubble" at bounding box center [208, 114] width 99 height 9
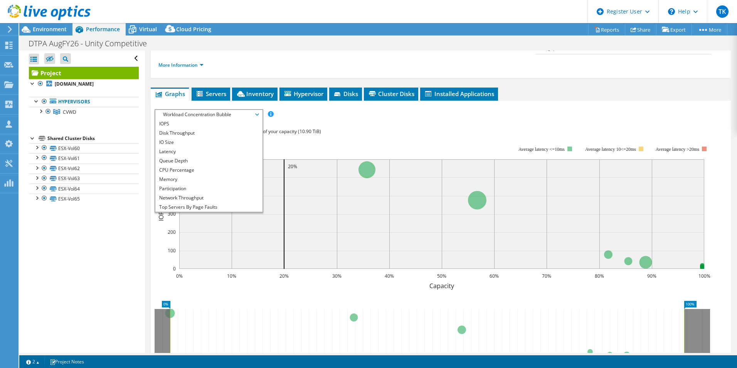
click at [317, 105] on div "IOPS Disk Throughput IO Size Latency Queue Depth CPU Percentage Memory Page Fau…" at bounding box center [441, 249] width 573 height 289
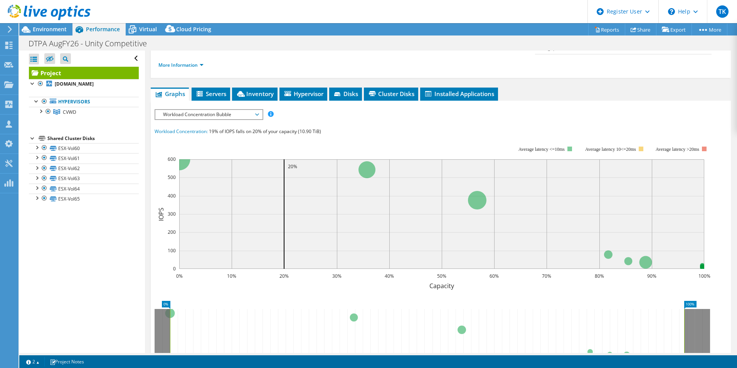
click at [234, 110] on span "Workload Concentration Bubble" at bounding box center [208, 114] width 99 height 9
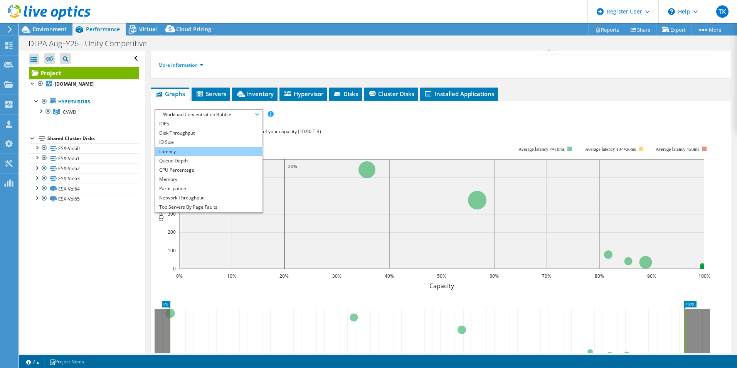
click at [211, 147] on li "Latency" at bounding box center [208, 151] width 107 height 9
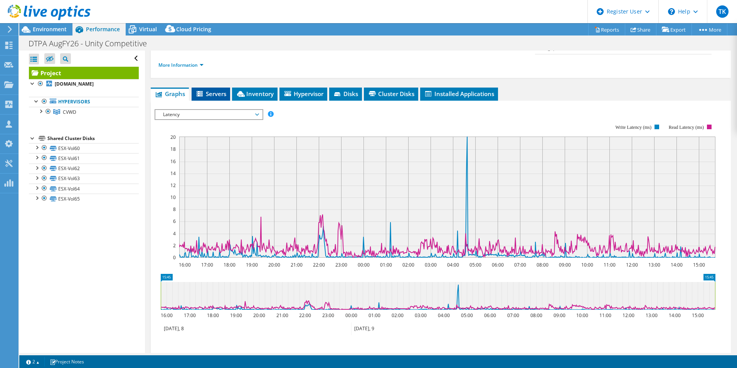
click at [223, 90] on span "Servers" at bounding box center [211, 94] width 31 height 8
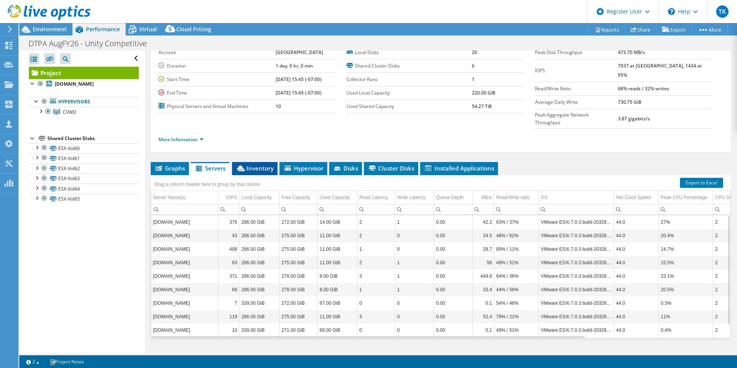
click at [262, 164] on span "Inventory" at bounding box center [255, 168] width 38 height 8
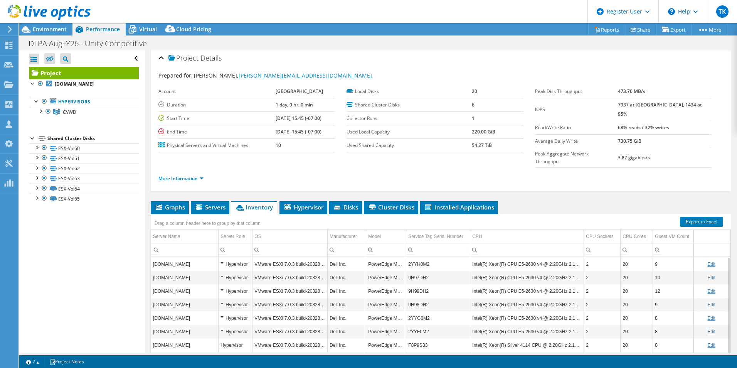
scroll to position [0, 0]
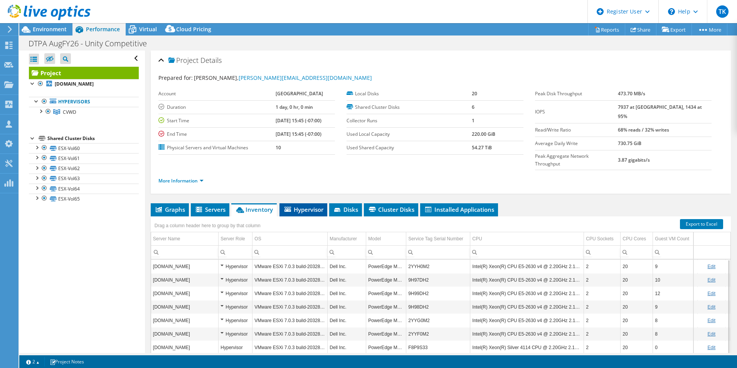
click at [314, 206] on span "Hypervisor" at bounding box center [303, 210] width 40 height 8
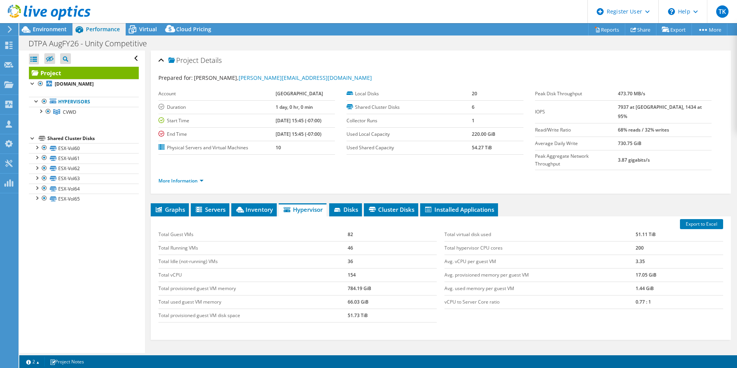
click at [177, 170] on div "More Information" at bounding box center [440, 181] width 565 height 22
click at [184, 177] on link "More Information" at bounding box center [180, 180] width 45 height 7
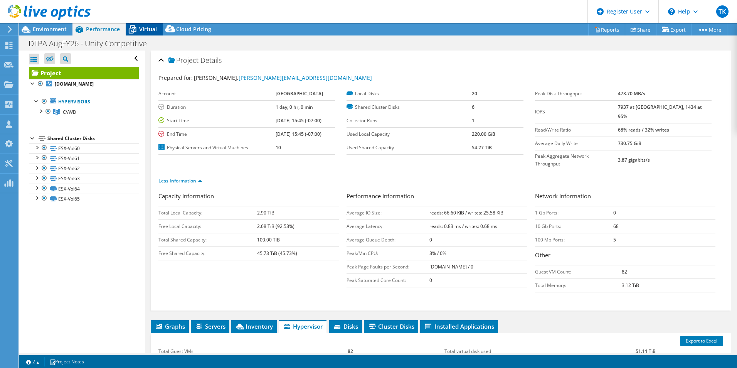
click at [137, 27] on icon at bounding box center [132, 29] width 13 height 13
